Goal: Find specific page/section: Find specific page/section

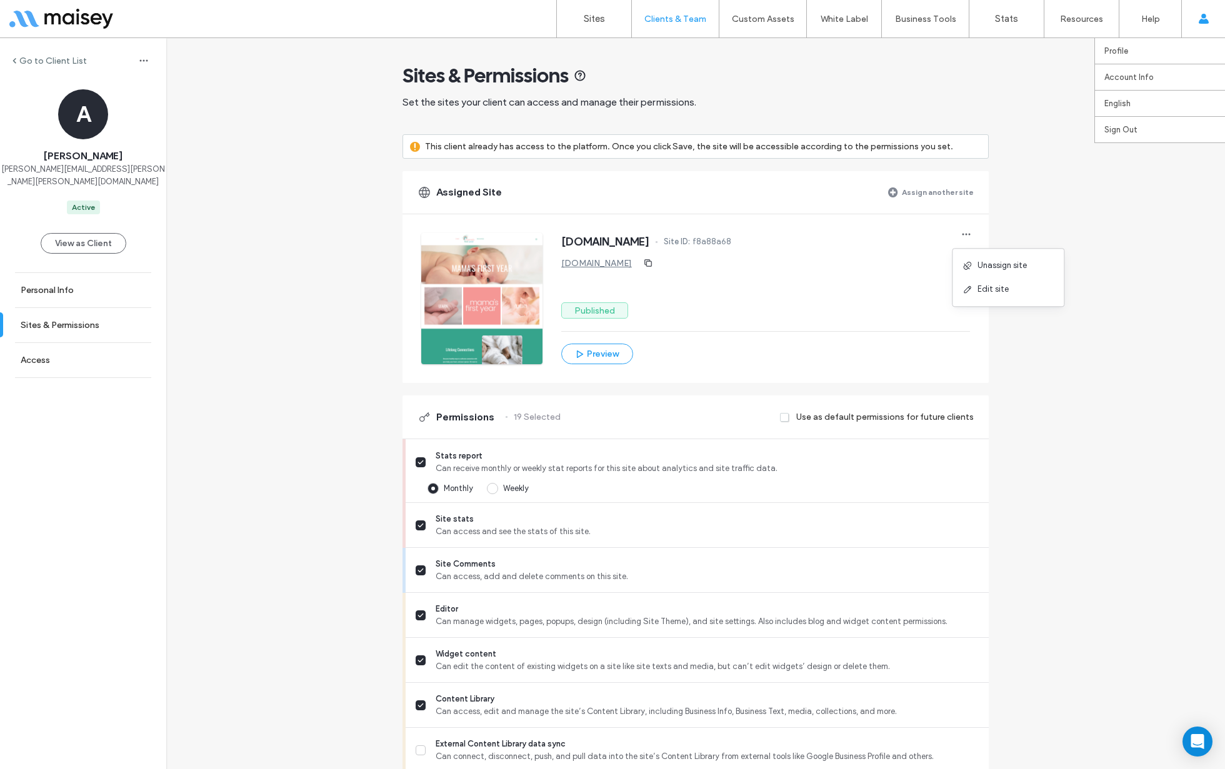
click at [1203, 22] on use at bounding box center [1203, 19] width 10 height 10
click at [1173, 47] on link "Profile" at bounding box center [1164, 51] width 121 height 26
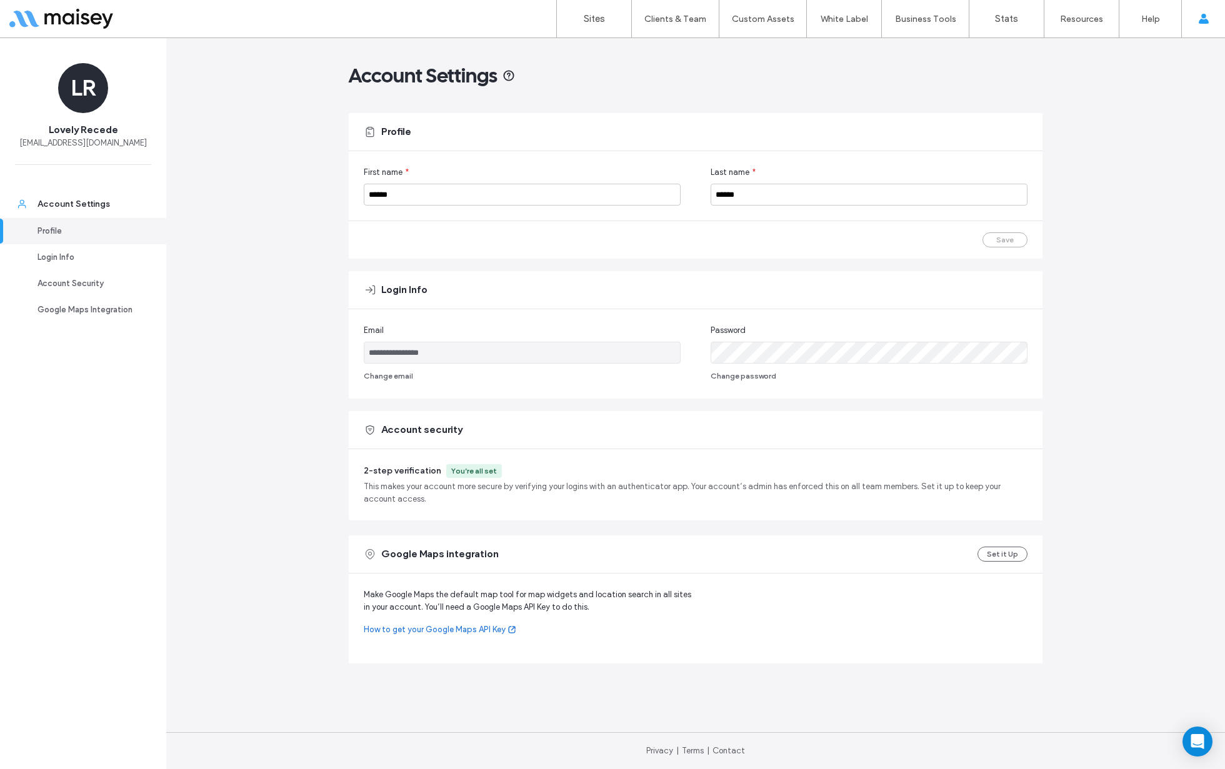
click at [56, 22] on div at bounding box center [80, 19] width 142 height 20
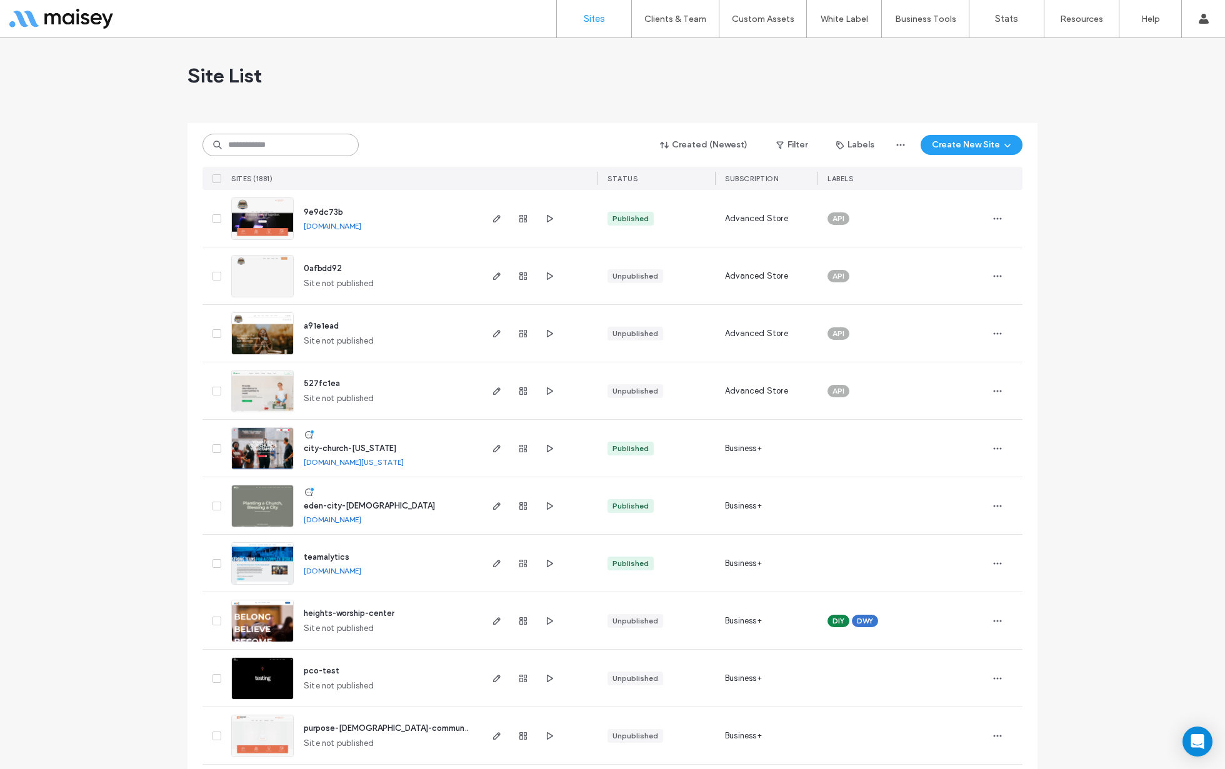
click at [319, 147] on input at bounding box center [280, 145] width 156 height 22
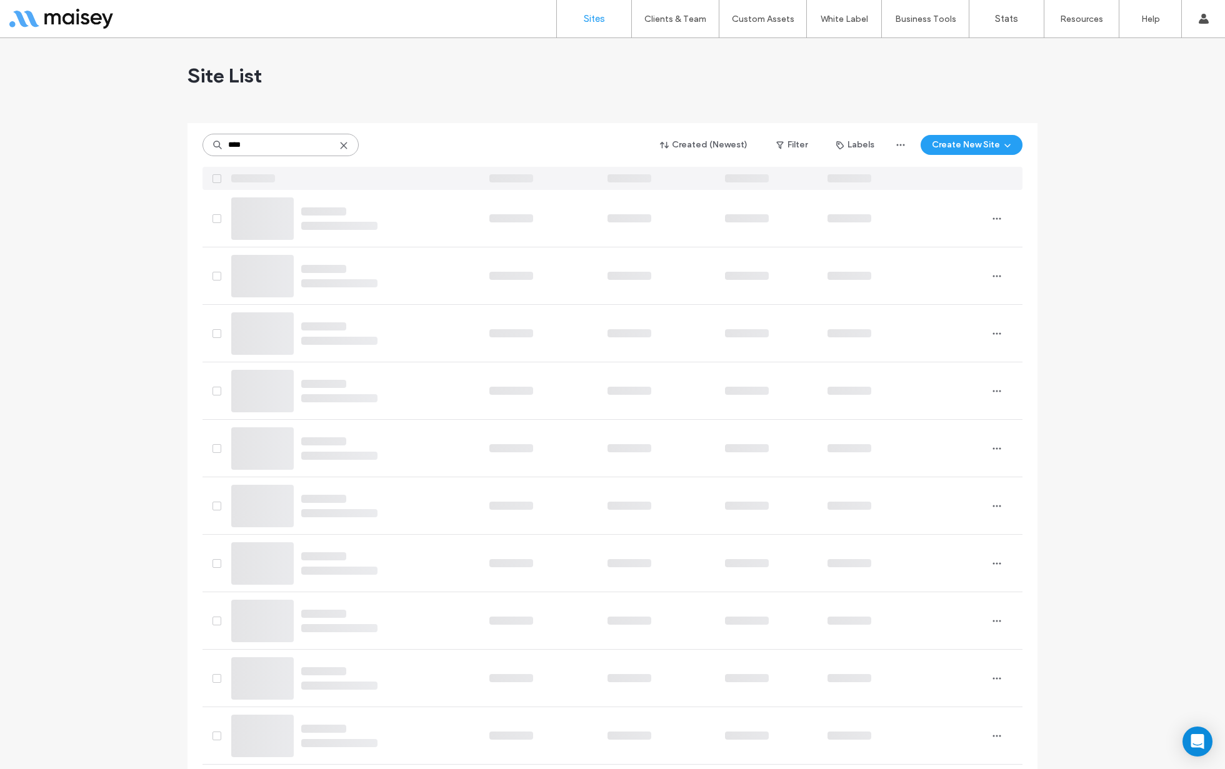
type input "****"
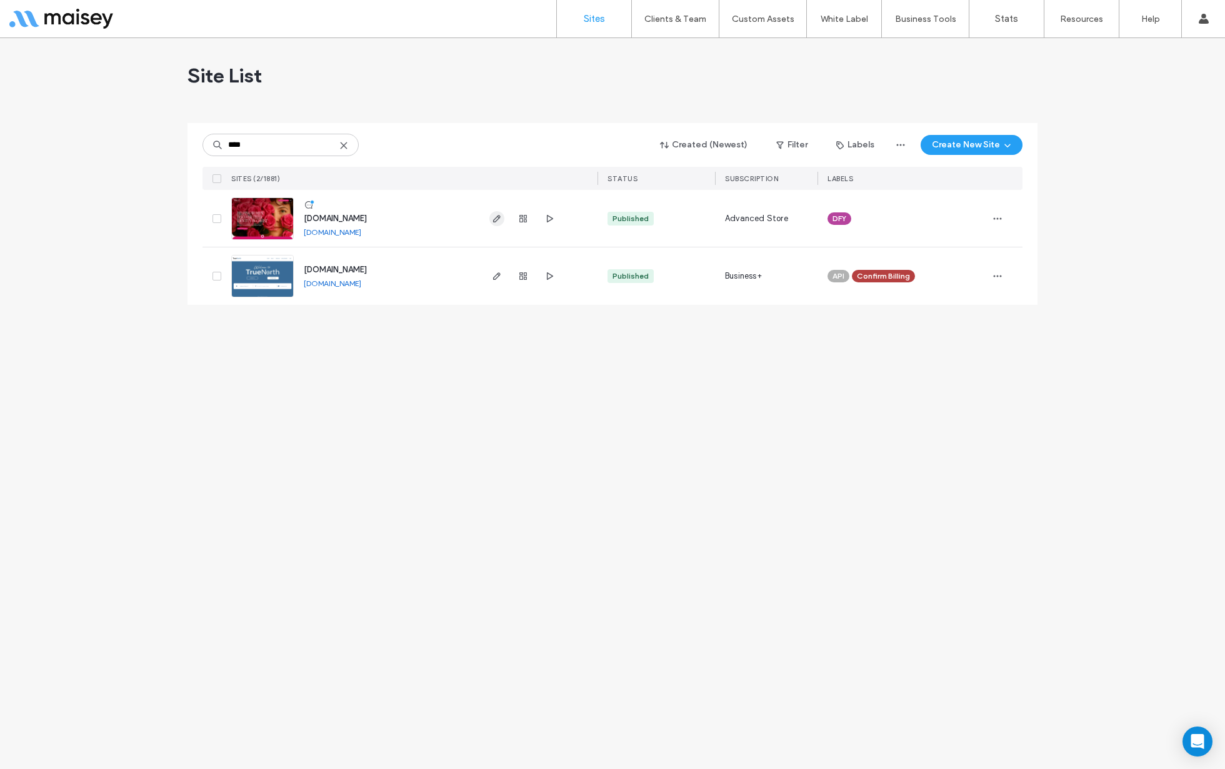
click at [497, 224] on span "button" at bounding box center [496, 218] width 15 height 15
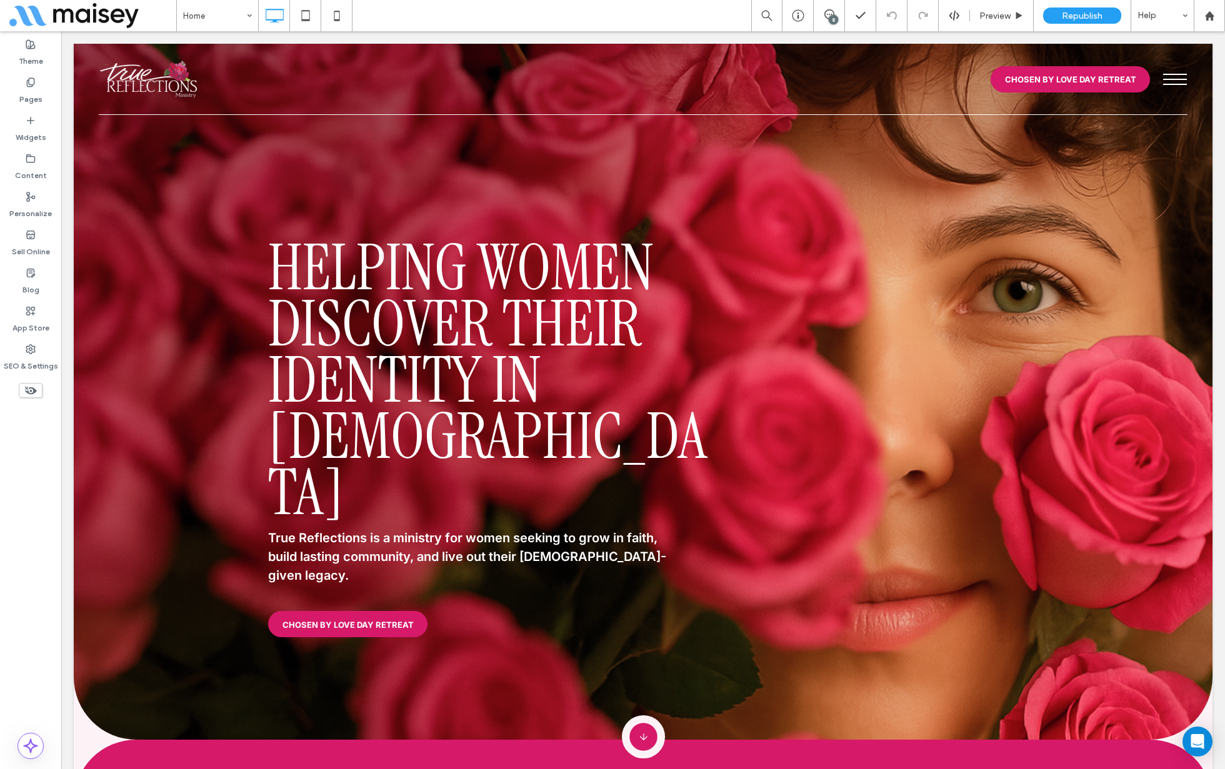
click at [1163, 83] on button "menu" at bounding box center [1174, 79] width 37 height 32
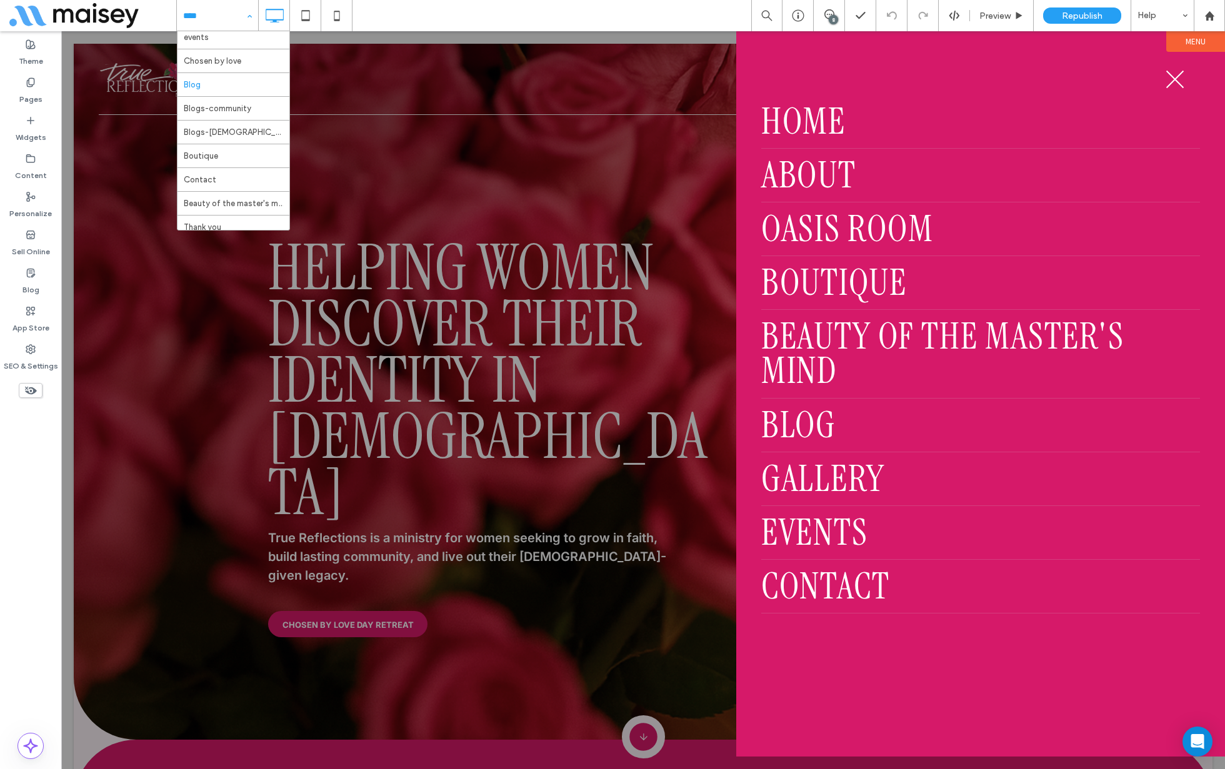
scroll to position [105, 0]
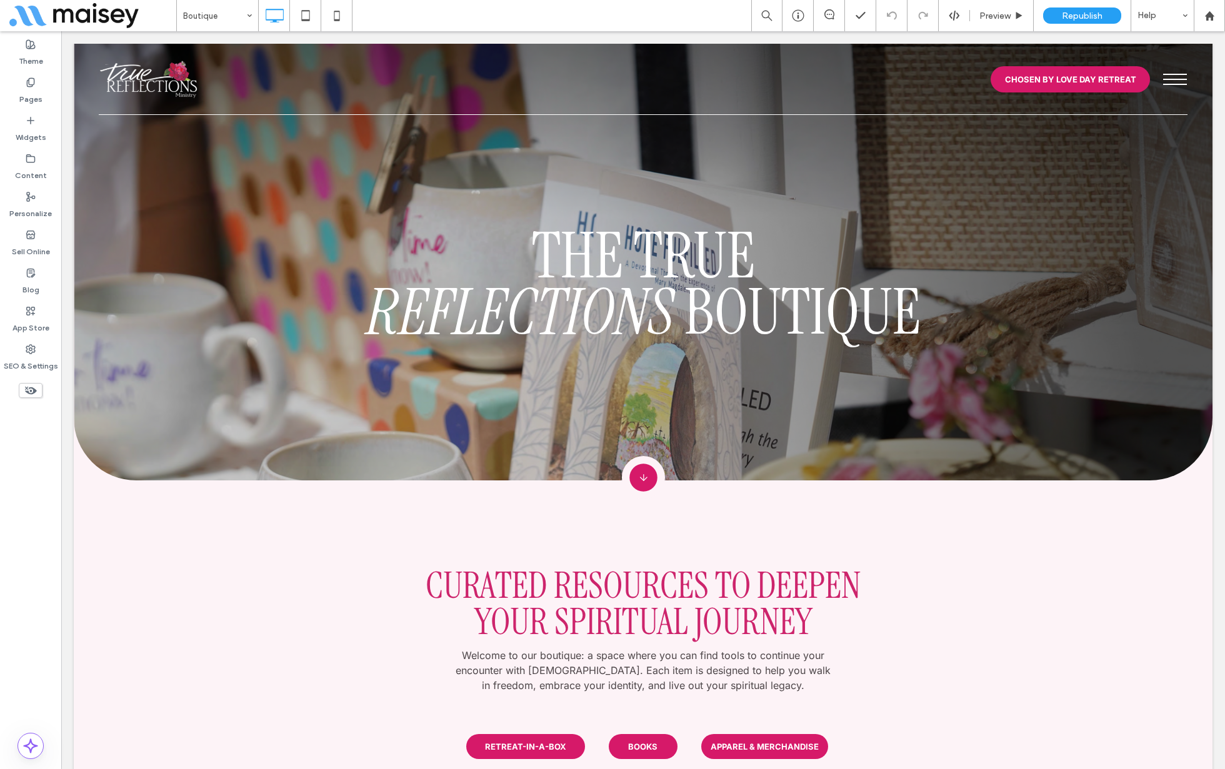
click at [40, 504] on div "Theme Pages Widgets Content Personalize Sell Online Blog App Store SEO & Settin…" at bounding box center [30, 400] width 61 height 738
type input "*"
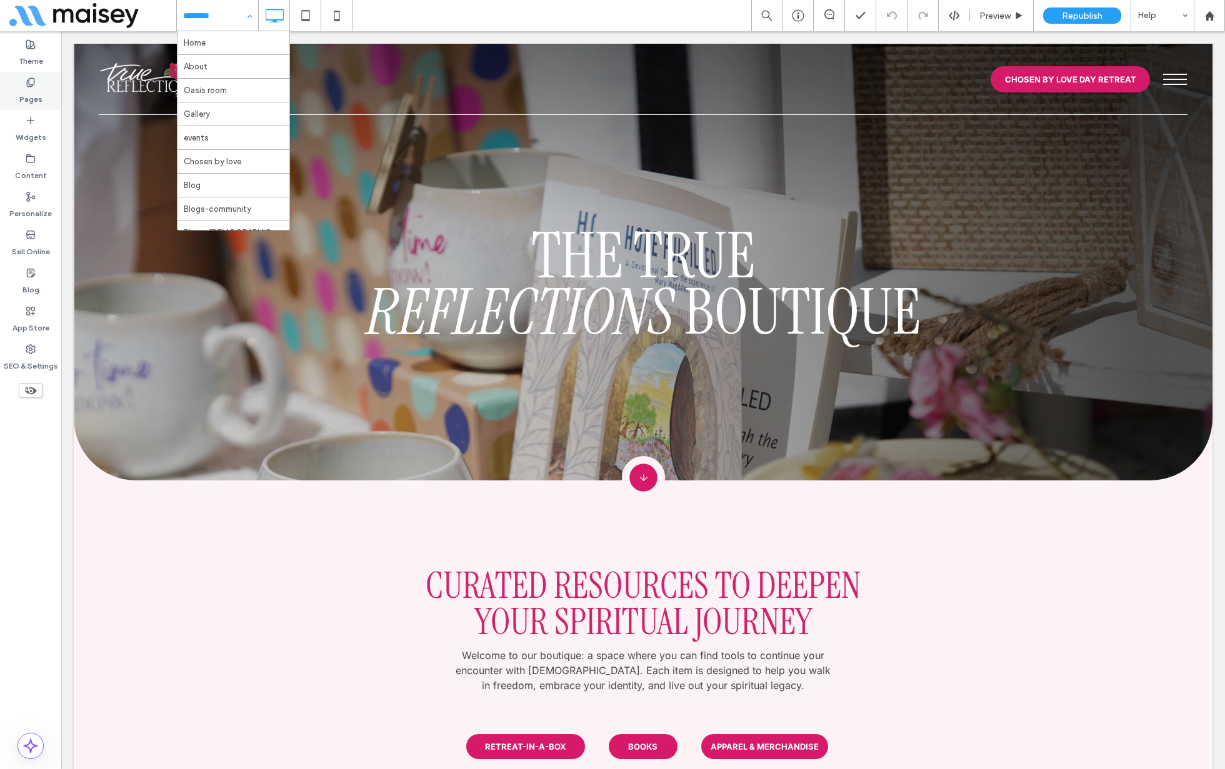
click at [33, 91] on label "Pages" at bounding box center [30, 95] width 23 height 17
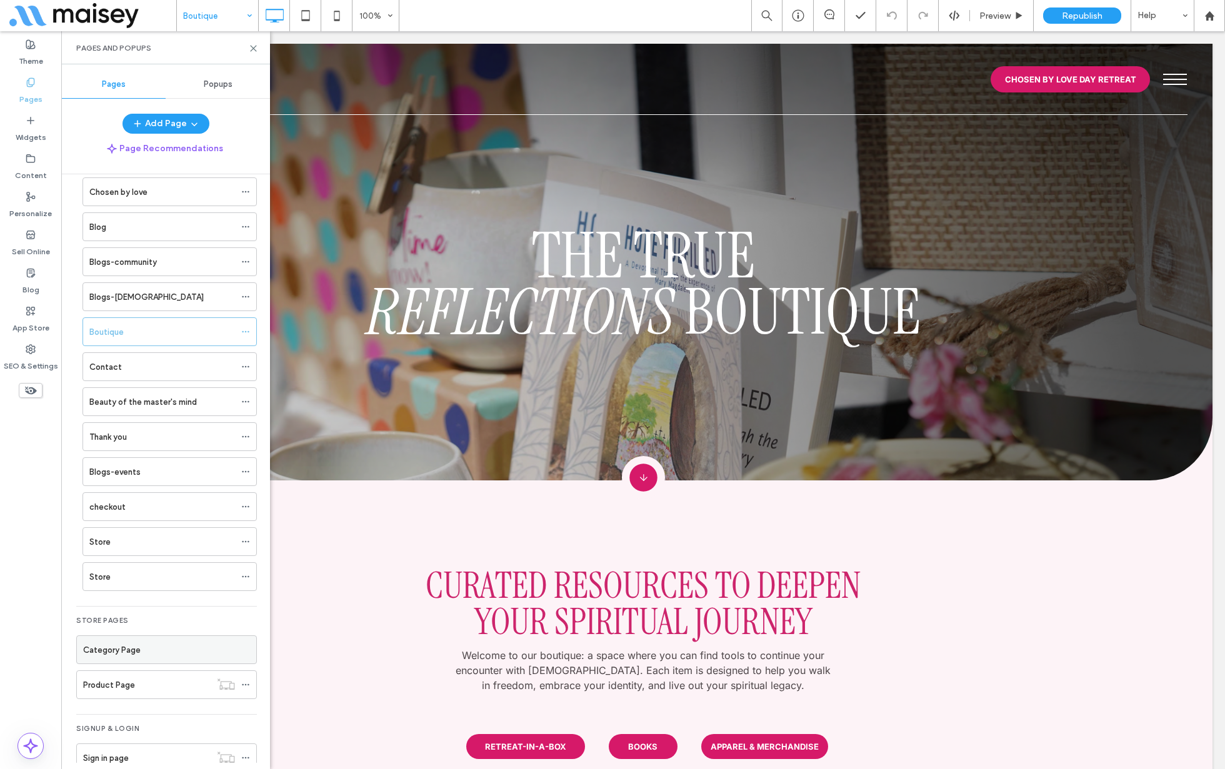
scroll to position [209, 0]
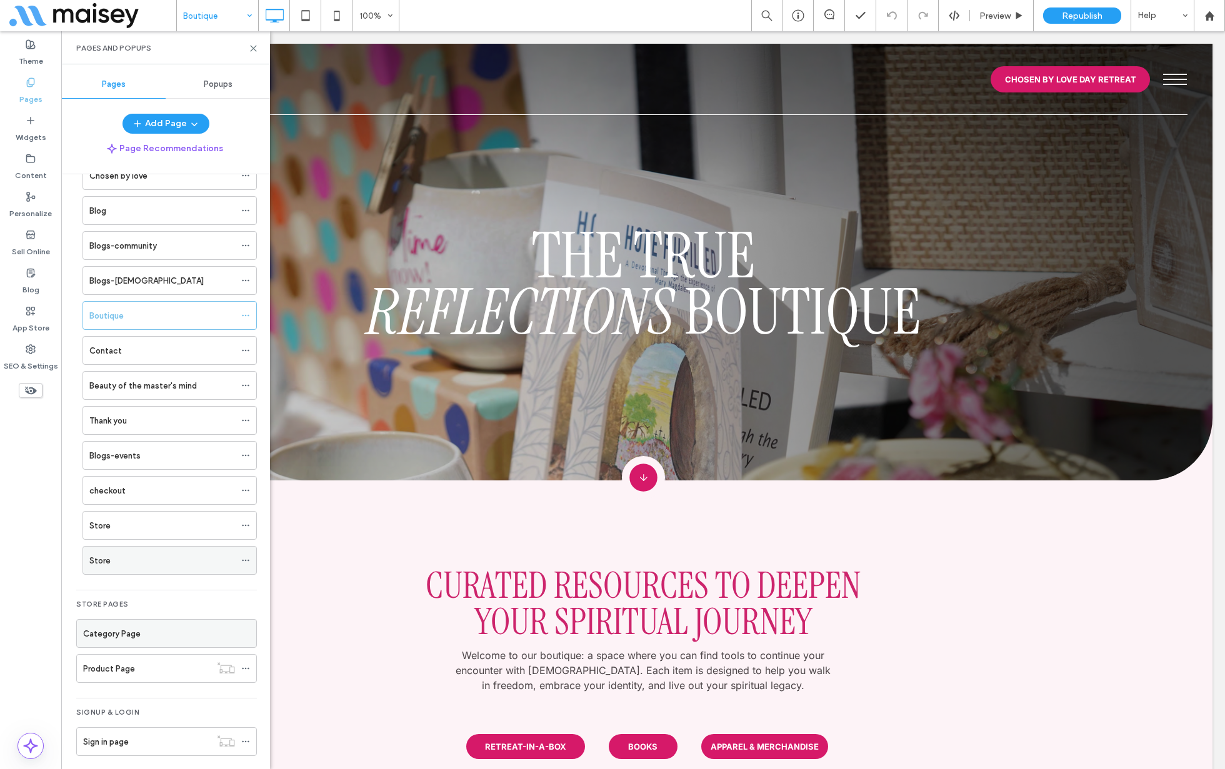
click at [144, 562] on div "Store" at bounding box center [162, 560] width 146 height 27
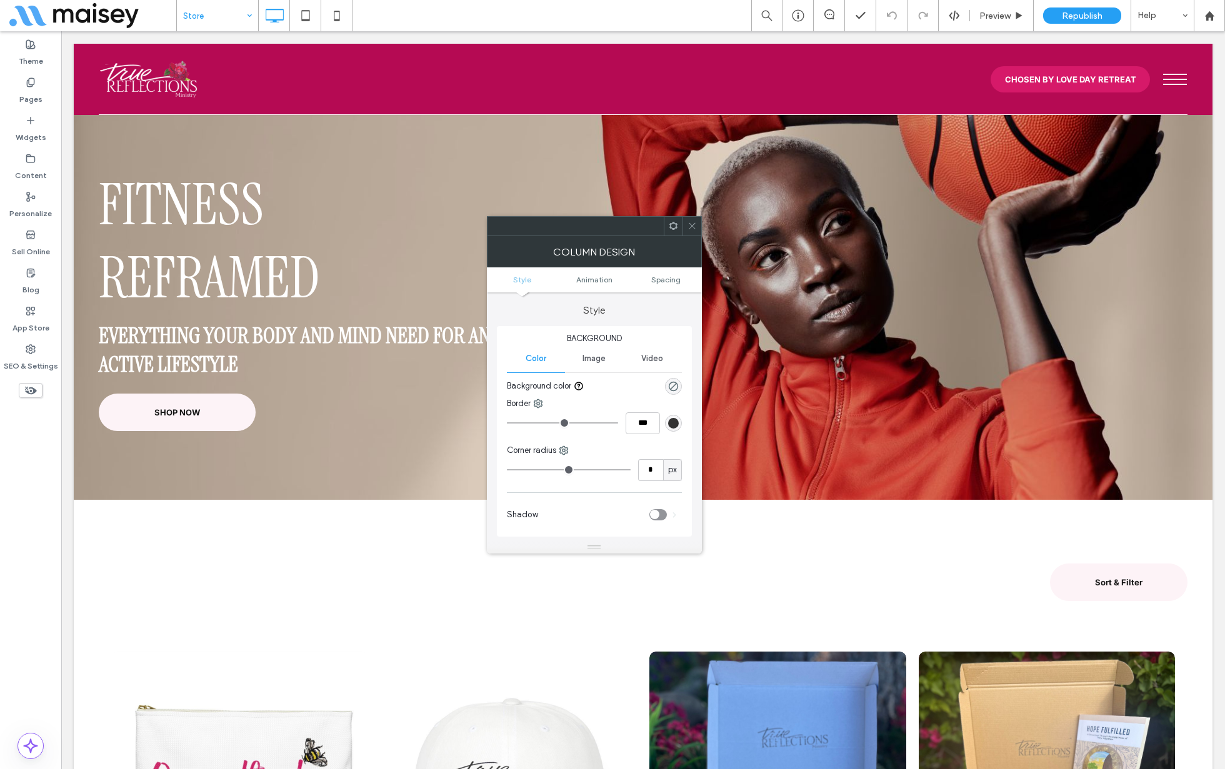
scroll to position [78, 0]
